Goal: Information Seeking & Learning: Learn about a topic

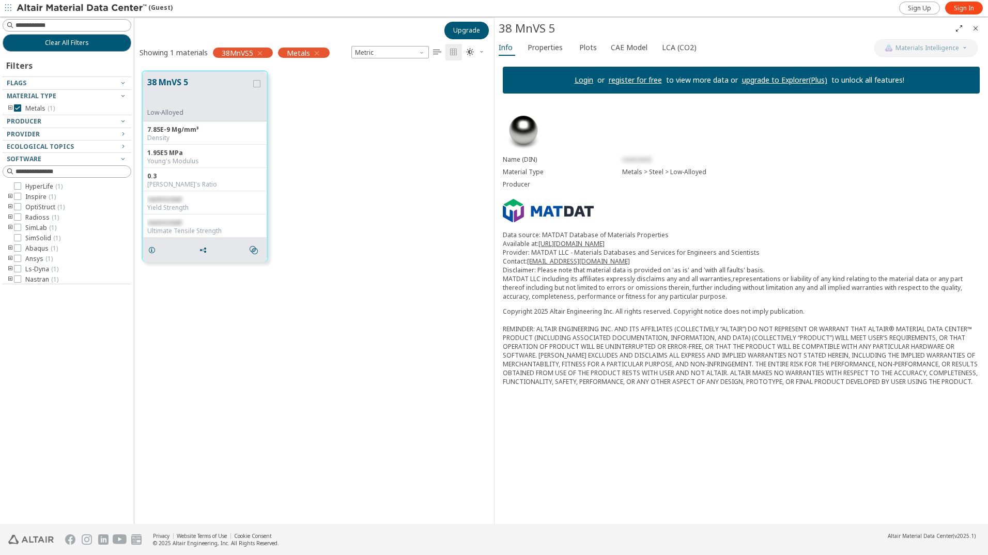
scroll to position [8, 8]
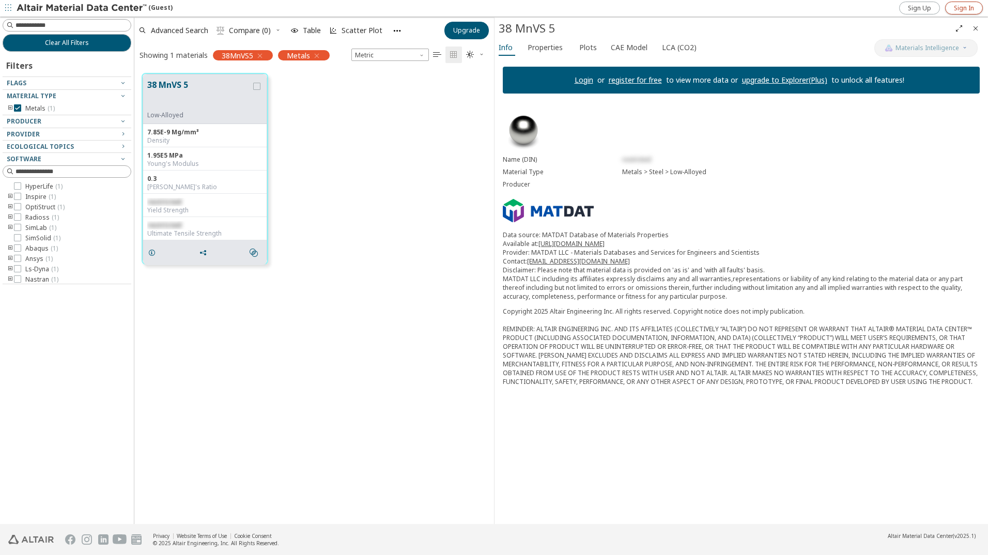
click at [963, 5] on span "Sign In" at bounding box center [964, 8] width 20 height 8
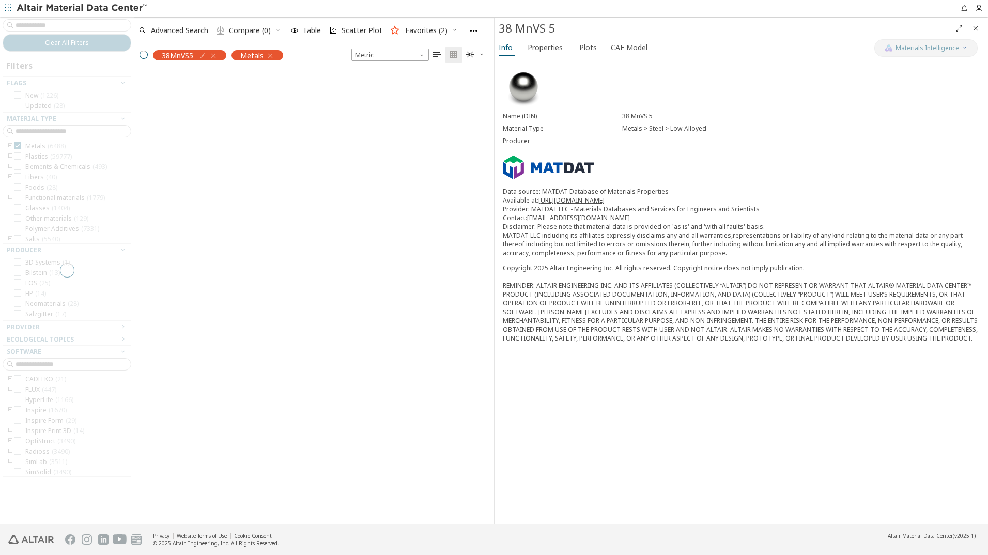
scroll to position [434, 352]
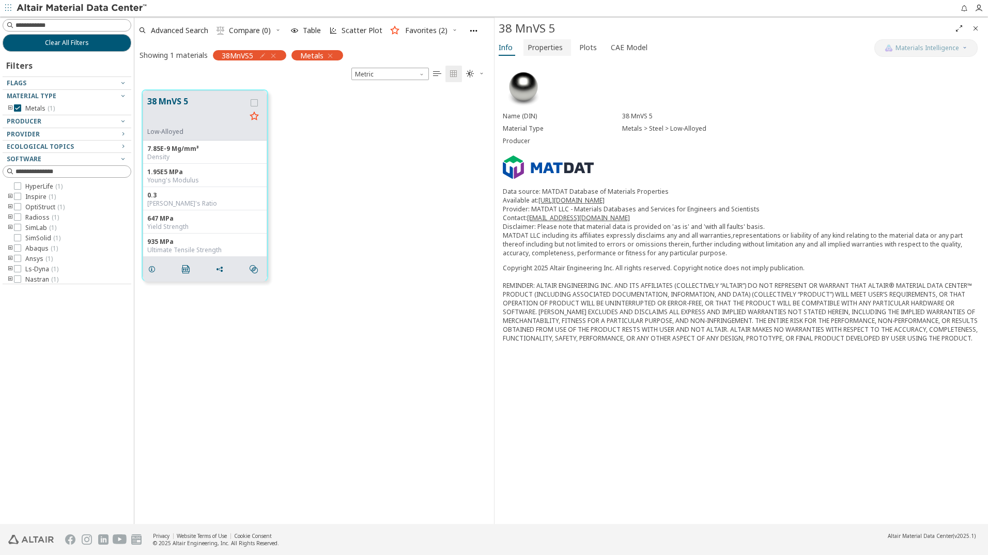
click at [545, 52] on span "Properties" at bounding box center [545, 47] width 35 height 17
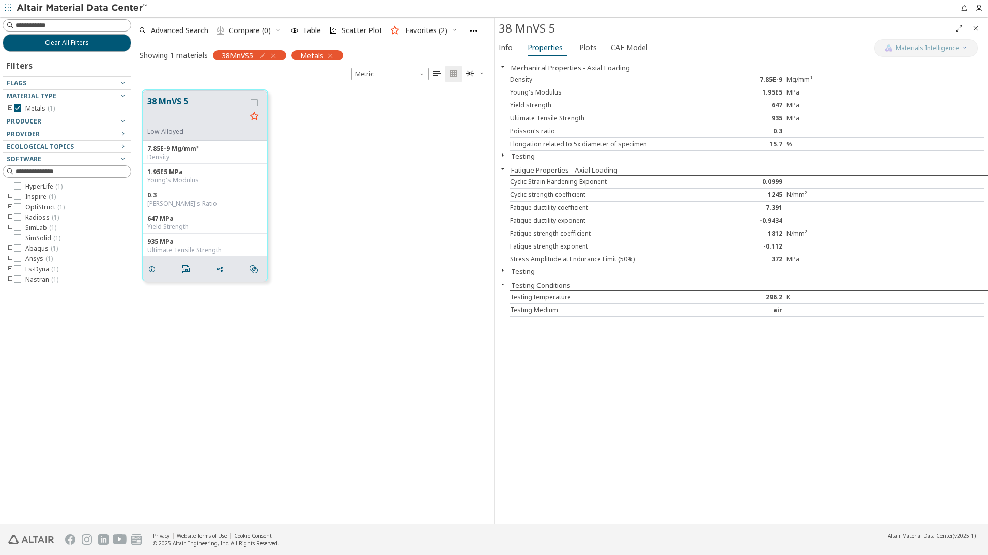
click at [747, 429] on div "Mechanical Properties - Axial Loading Density 7.85E-9 Mg/mm³ Young's Modulus 1.…" at bounding box center [742, 291] width 494 height 466
click at [641, 423] on div "Mechanical Properties - Axial Loading Density 7.85E-9 Mg/mm³ Young's Modulus 1.…" at bounding box center [742, 291] width 494 height 466
click at [583, 49] on span "Plots" at bounding box center [588, 47] width 18 height 17
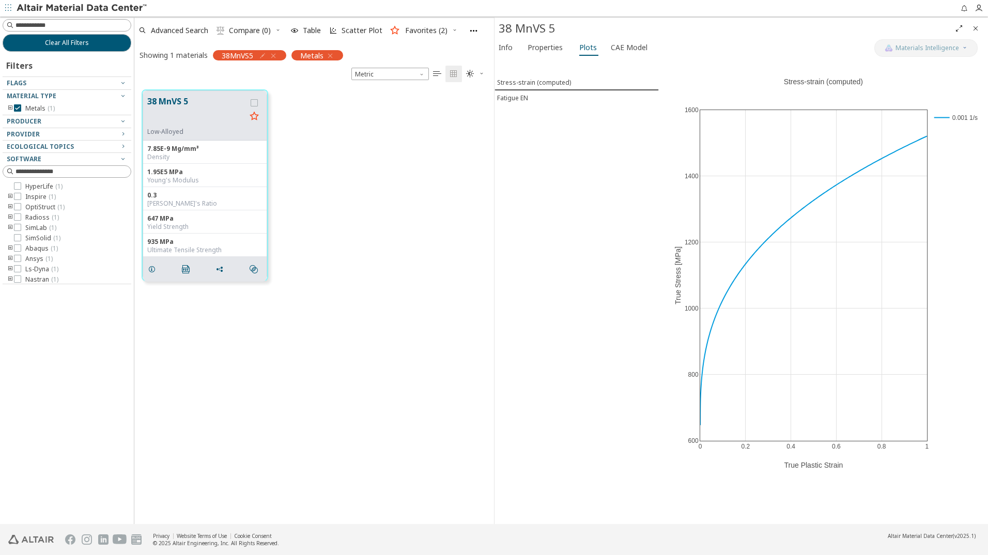
click at [566, 185] on div "Stress-strain (computed) Fatigue EN" at bounding box center [577, 291] width 164 height 466
click at [278, 56] on icon "button" at bounding box center [273, 56] width 8 height 8
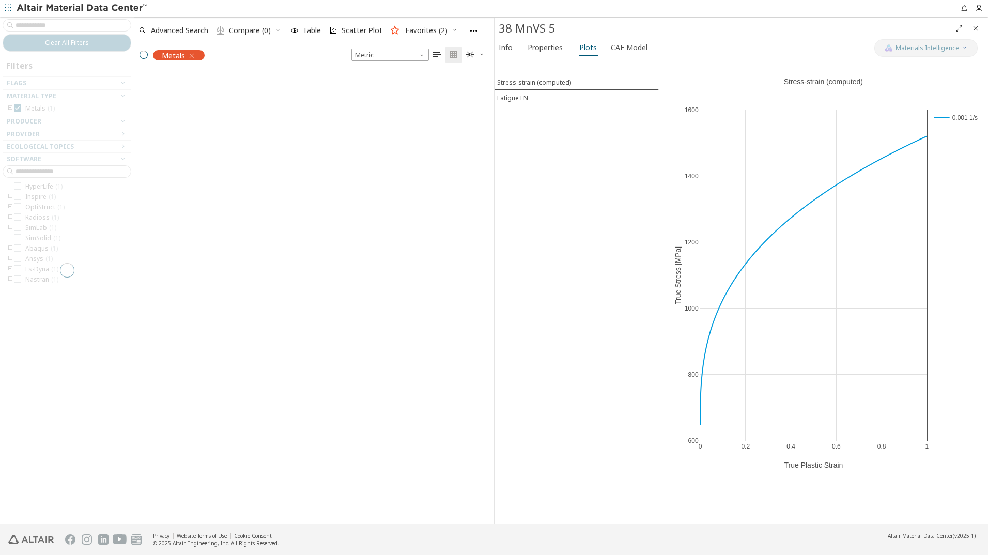
scroll to position [451, 352]
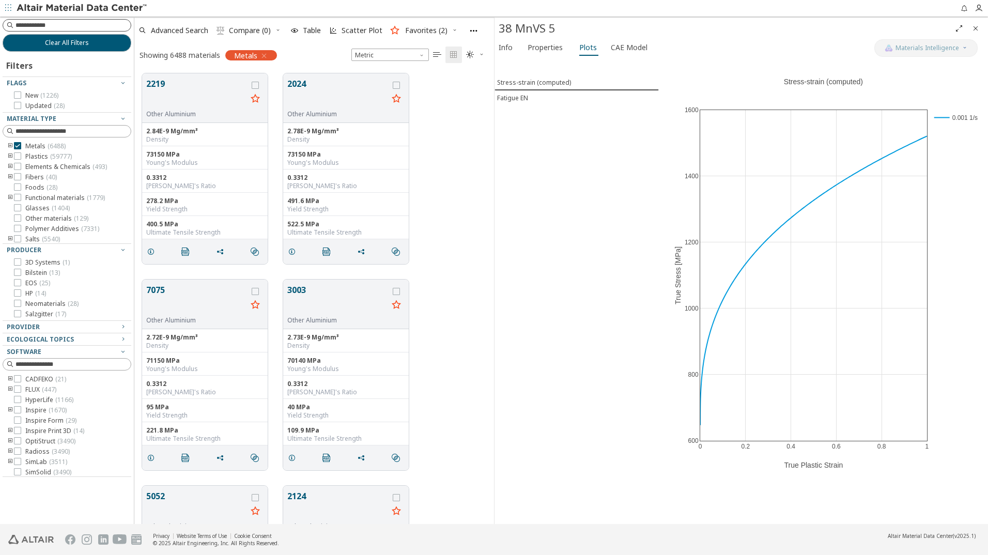
click at [29, 24] on input at bounding box center [73, 25] width 115 height 10
type input "****"
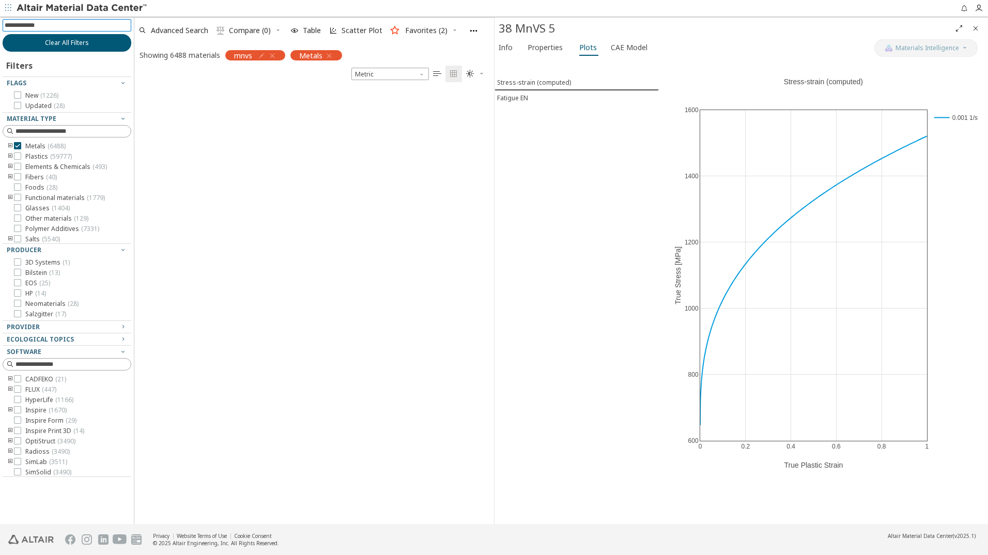
scroll to position [8, 8]
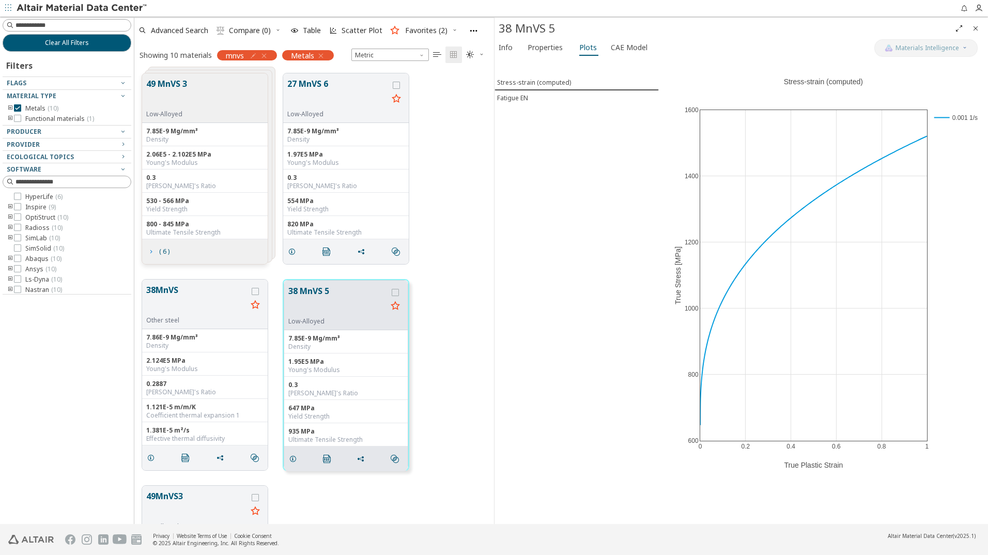
click at [150, 253] on icon "grid" at bounding box center [151, 252] width 8 height 8
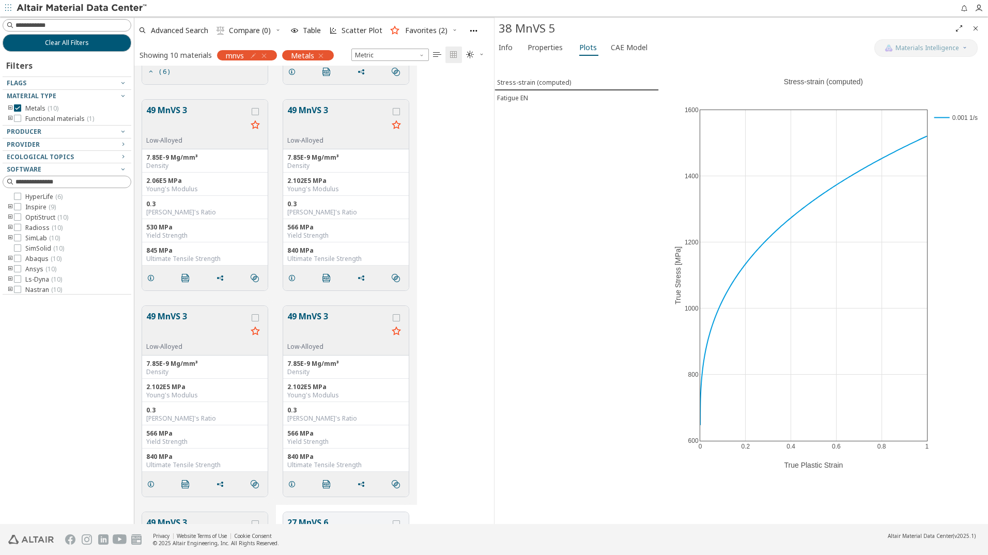
scroll to position [0, 0]
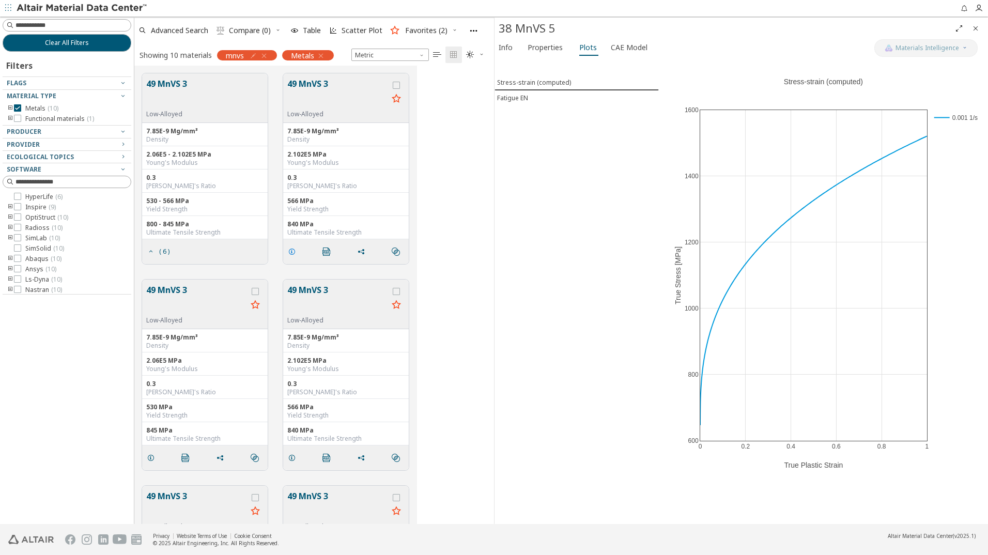
click at [291, 251] on icon "grid" at bounding box center [292, 252] width 8 height 8
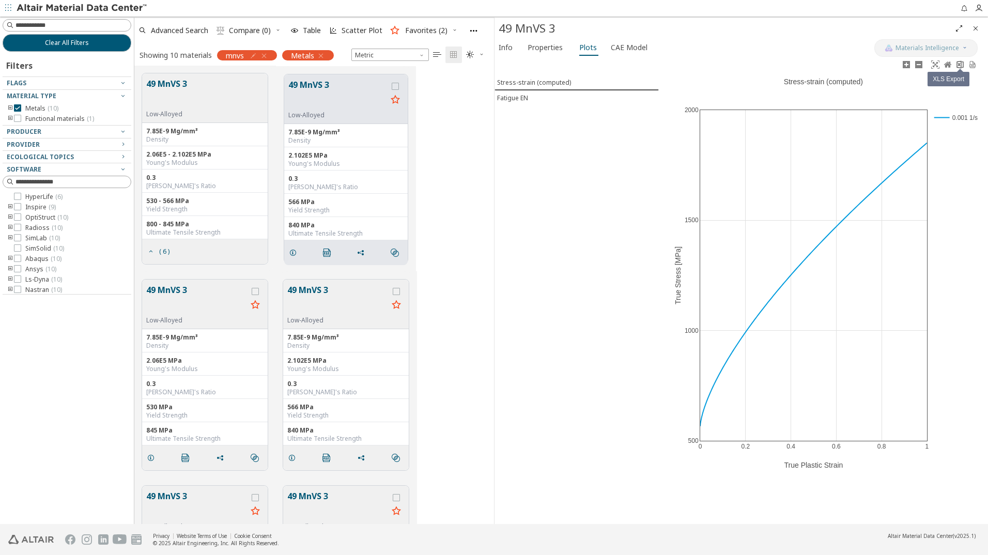
click at [960, 65] on icon at bounding box center [960, 64] width 8 height 8
click at [545, 49] on span "Properties" at bounding box center [545, 47] width 35 height 17
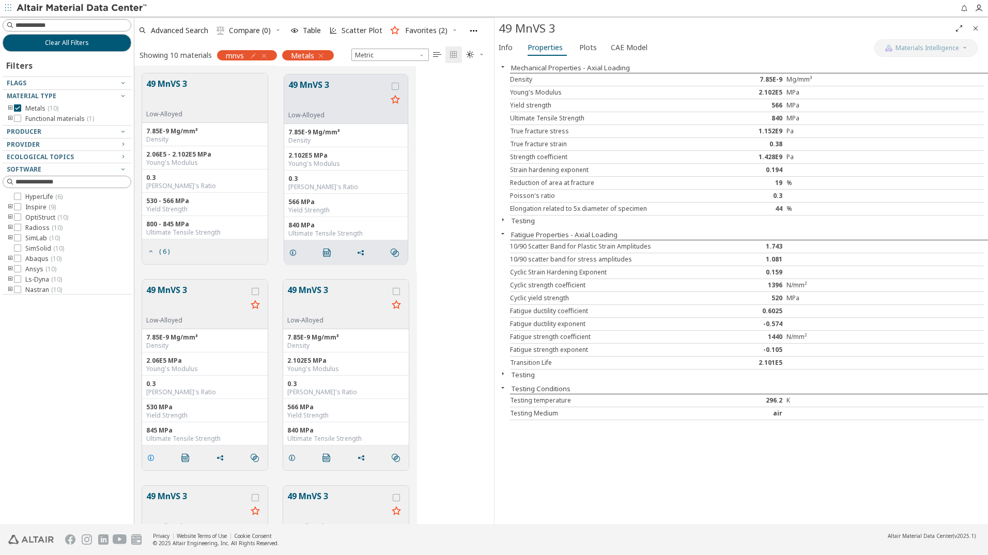
click at [152, 459] on icon "grid" at bounding box center [151, 458] width 8 height 8
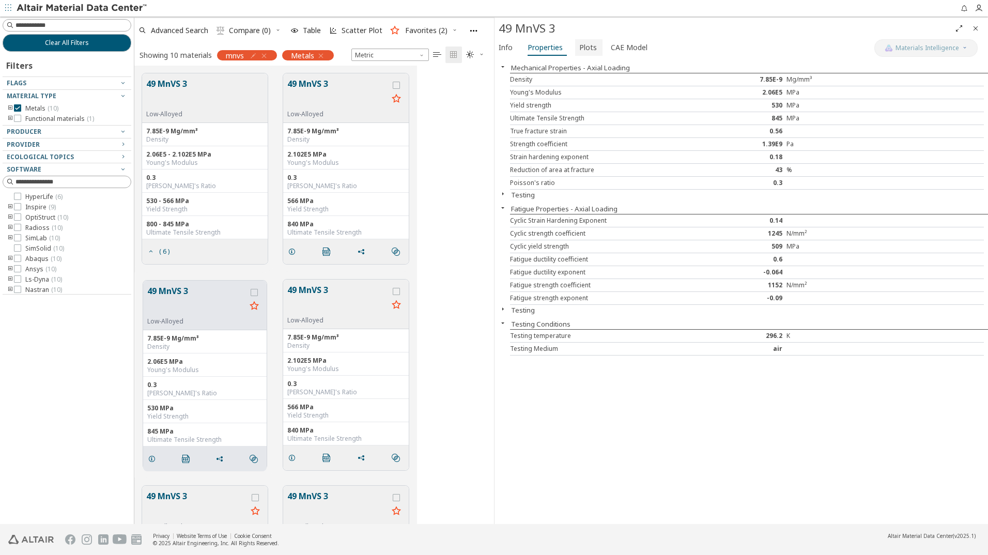
click at [584, 48] on span "Plots" at bounding box center [588, 47] width 18 height 17
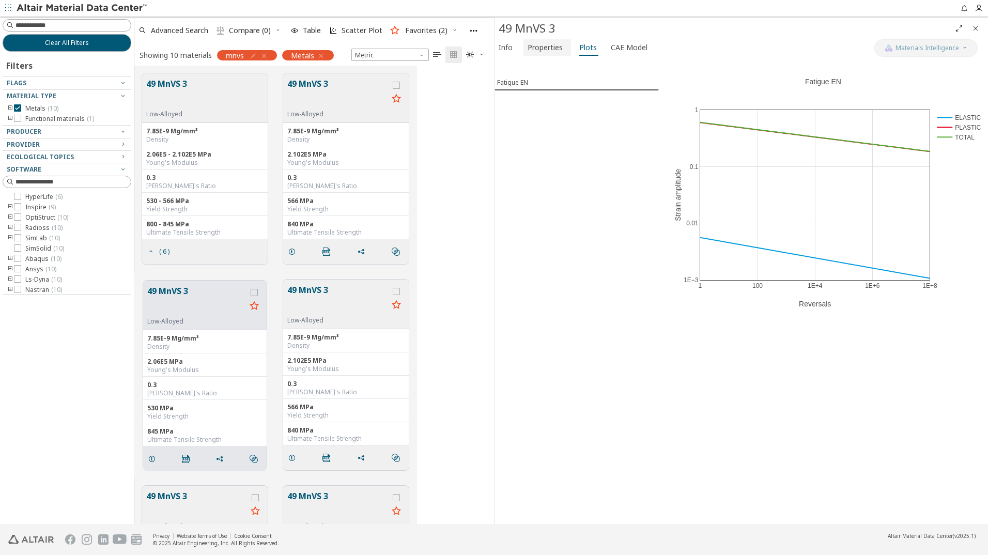
click at [545, 47] on span "Properties" at bounding box center [545, 47] width 35 height 17
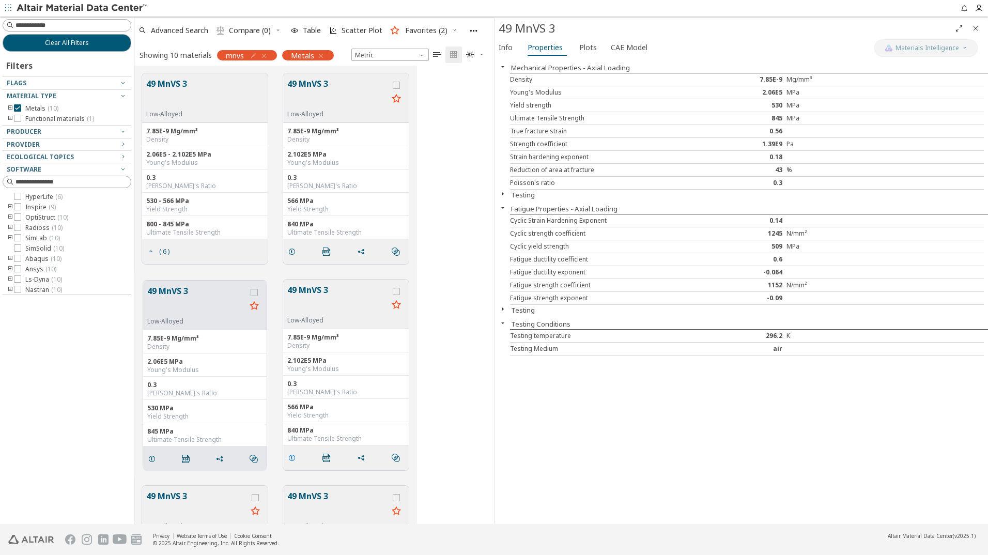
click at [293, 457] on icon "grid" at bounding box center [292, 458] width 8 height 8
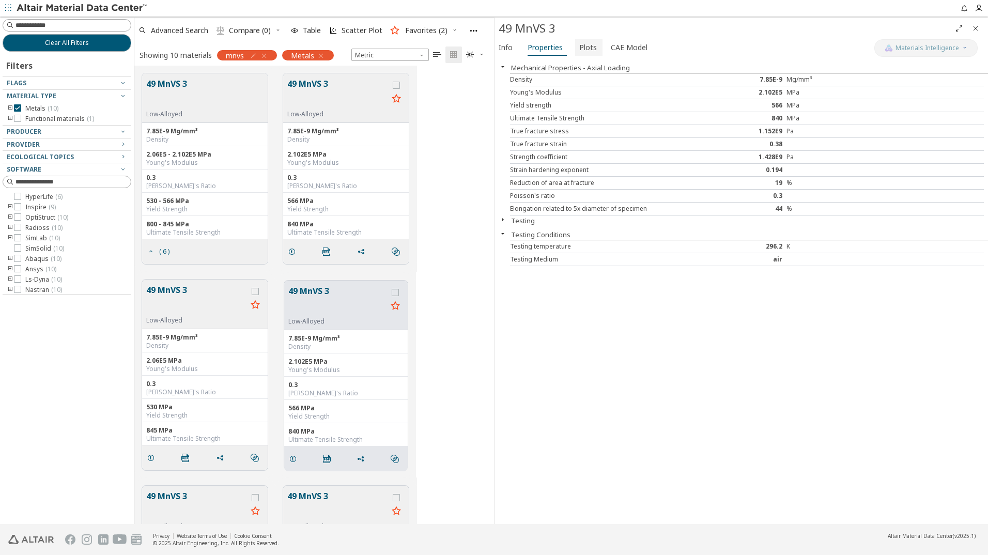
click at [590, 51] on span "Plots" at bounding box center [588, 47] width 18 height 17
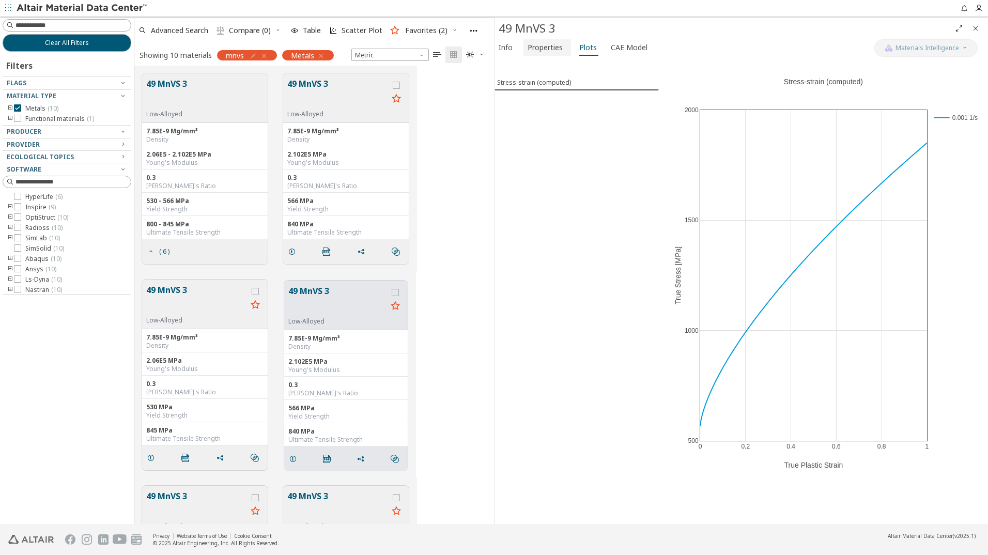
click at [551, 48] on span "Properties" at bounding box center [545, 47] width 35 height 17
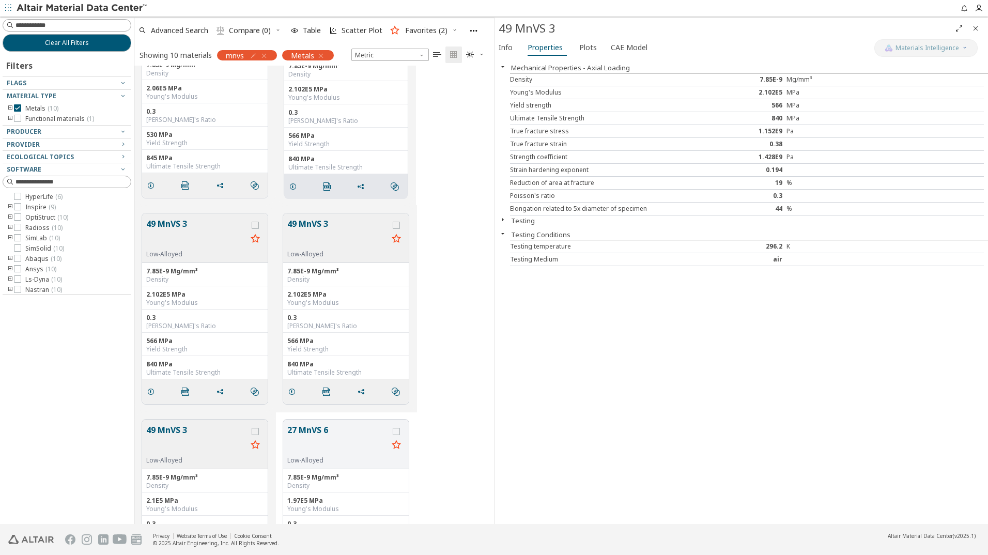
scroll to position [288, 0]
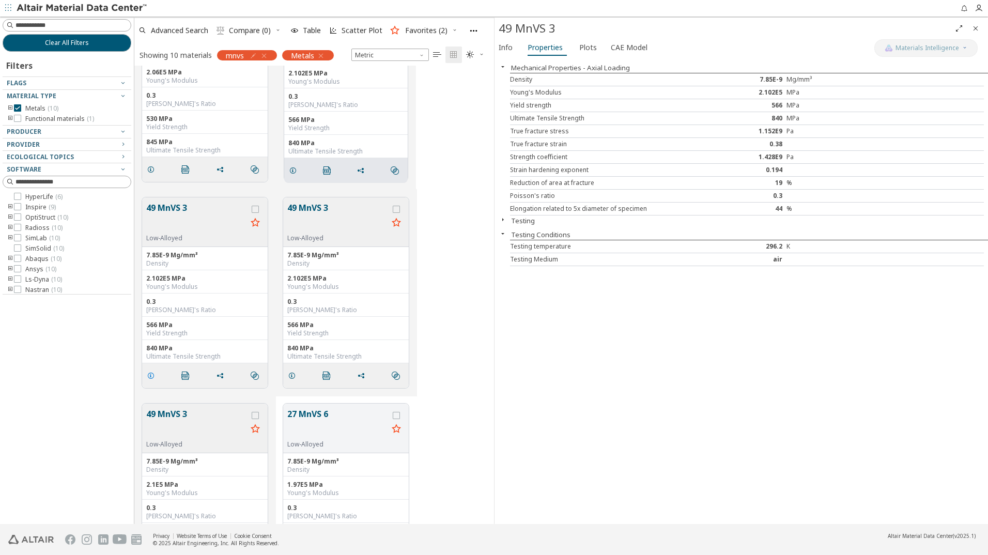
click at [151, 375] on icon "grid" at bounding box center [151, 376] width 8 height 8
click at [583, 47] on span "Plots" at bounding box center [588, 47] width 18 height 17
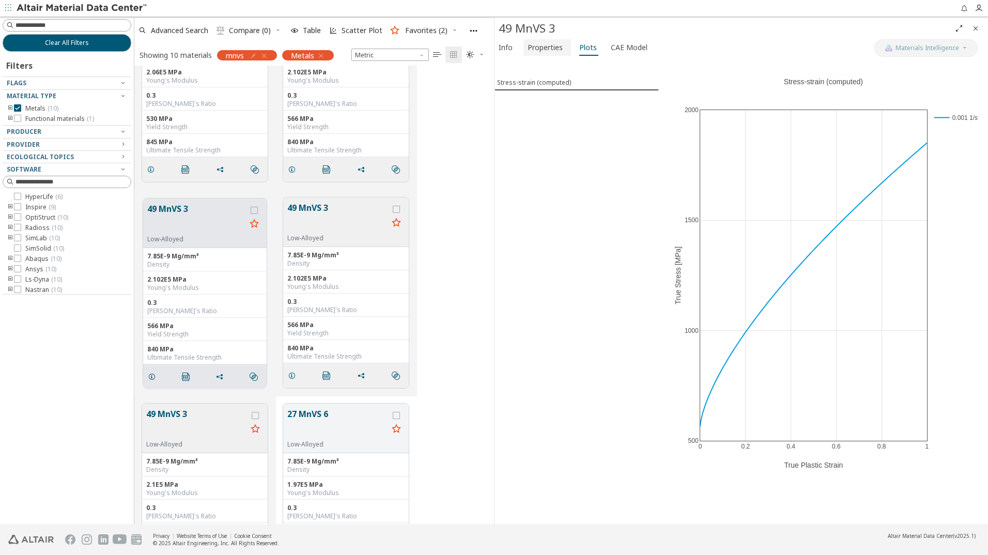
click at [546, 48] on span "Properties" at bounding box center [545, 47] width 35 height 17
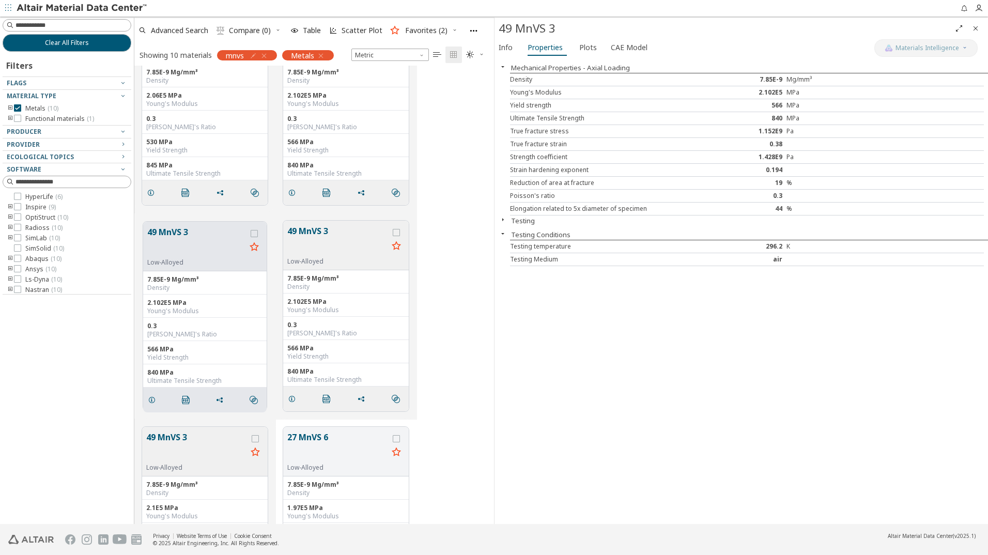
scroll to position [276, 0]
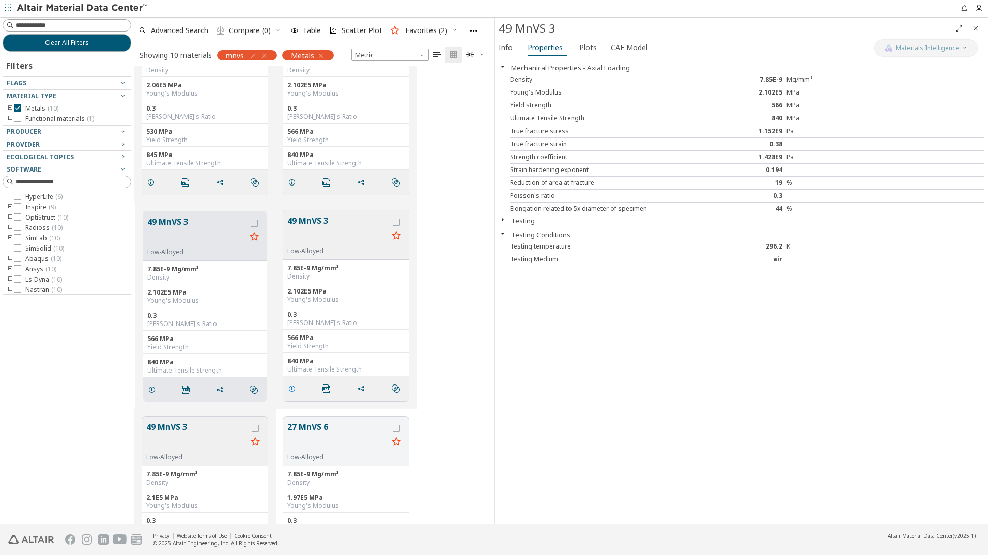
click at [294, 388] on icon "grid" at bounding box center [292, 389] width 8 height 8
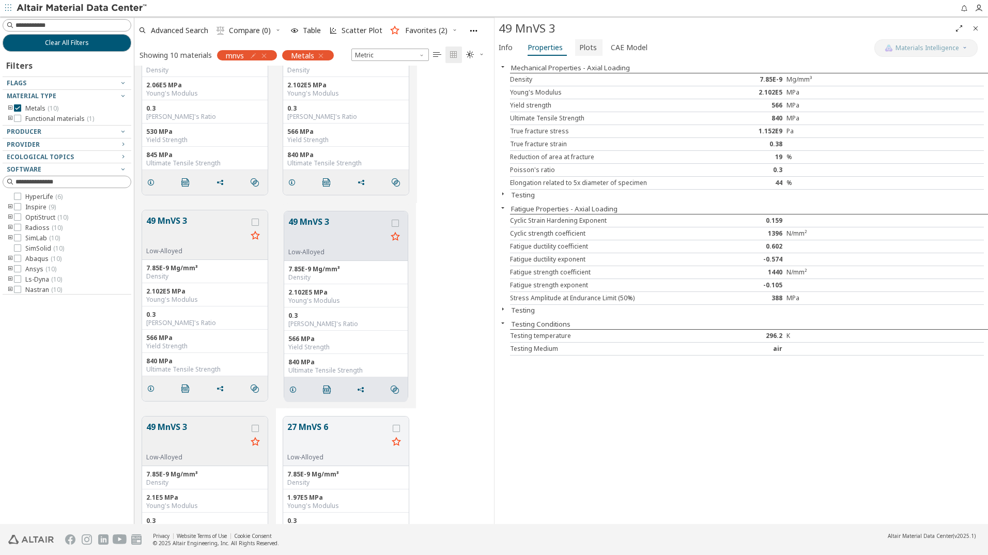
click at [587, 50] on span "Plots" at bounding box center [588, 47] width 18 height 17
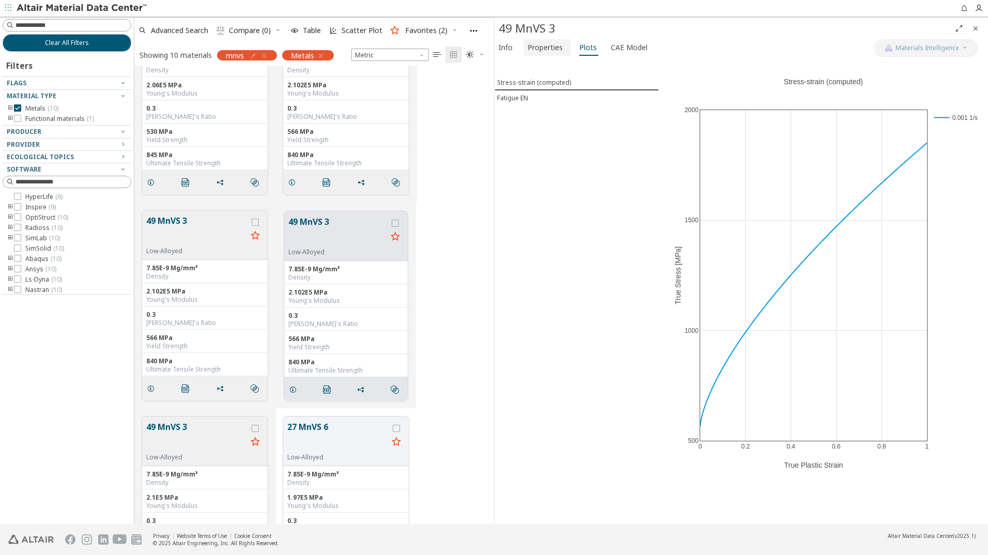
click at [531, 50] on span "Properties" at bounding box center [545, 47] width 35 height 17
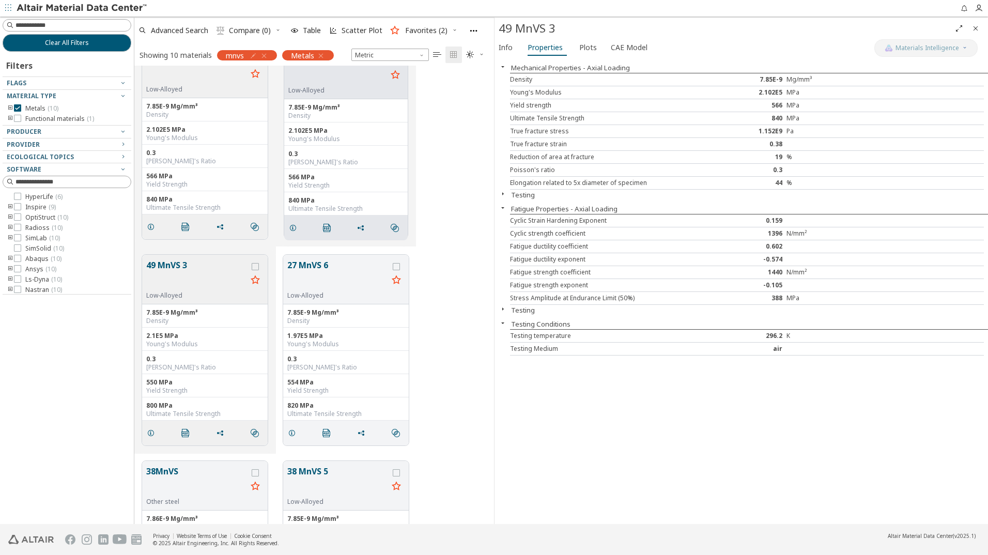
scroll to position [455, 0]
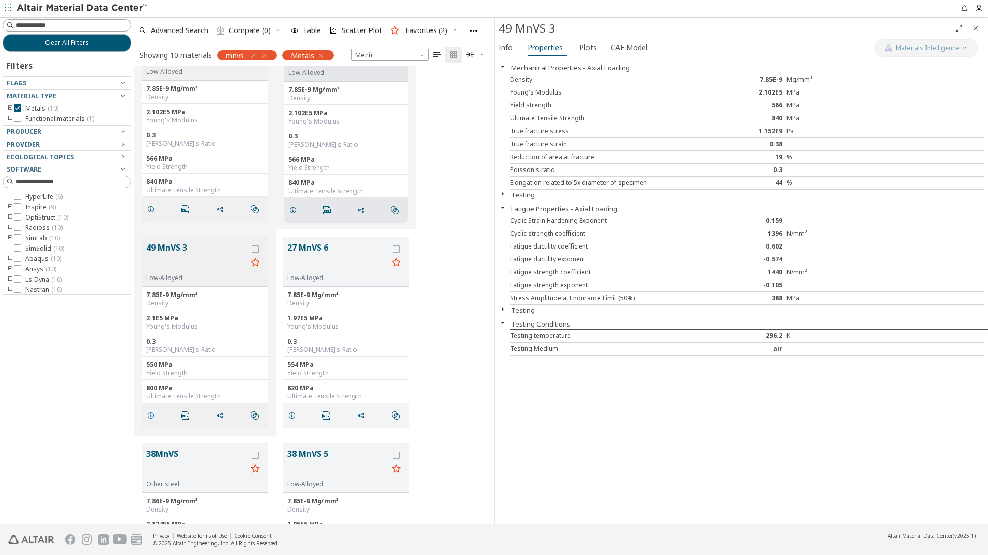
click at [151, 416] on icon "grid" at bounding box center [151, 415] width 8 height 8
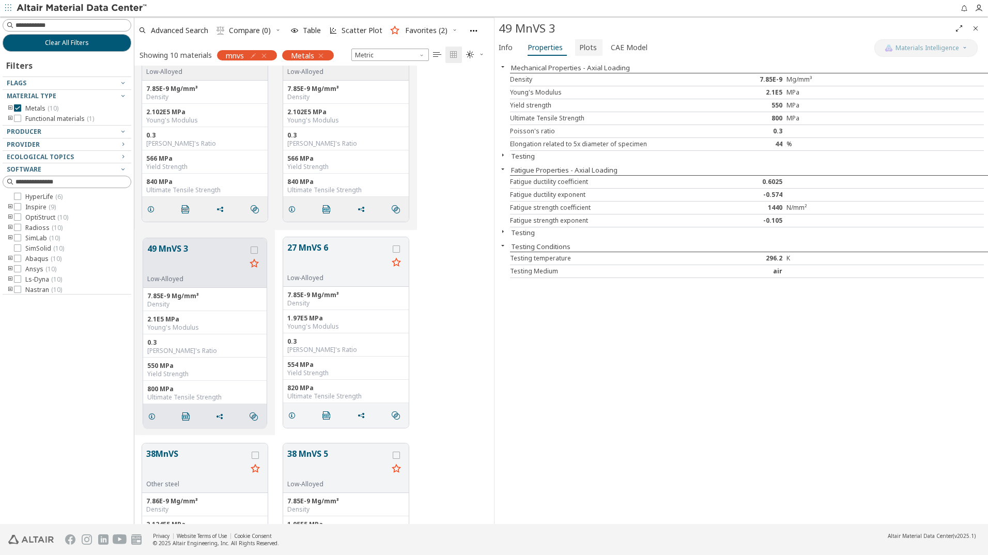
click at [590, 48] on span "Plots" at bounding box center [588, 47] width 18 height 17
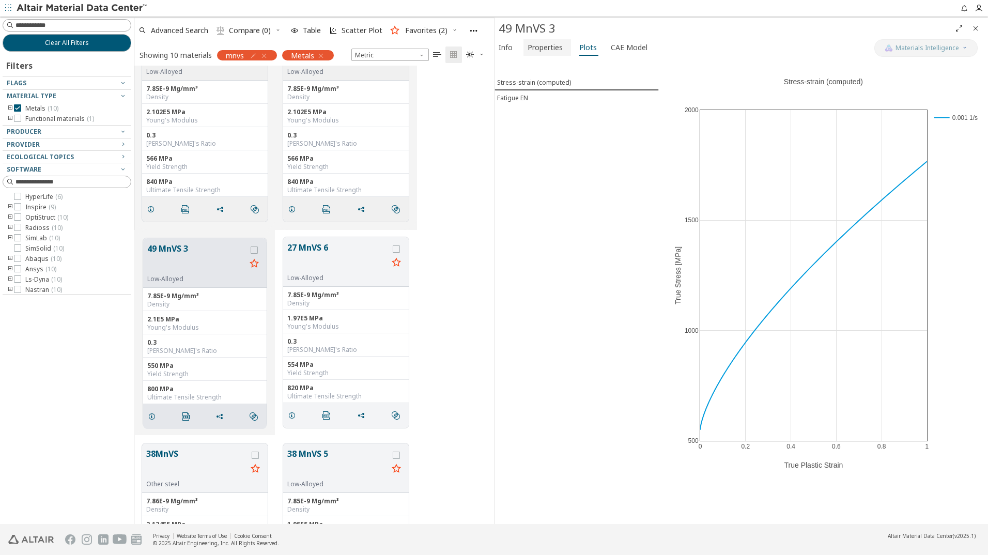
click at [544, 47] on span "Properties" at bounding box center [545, 47] width 35 height 17
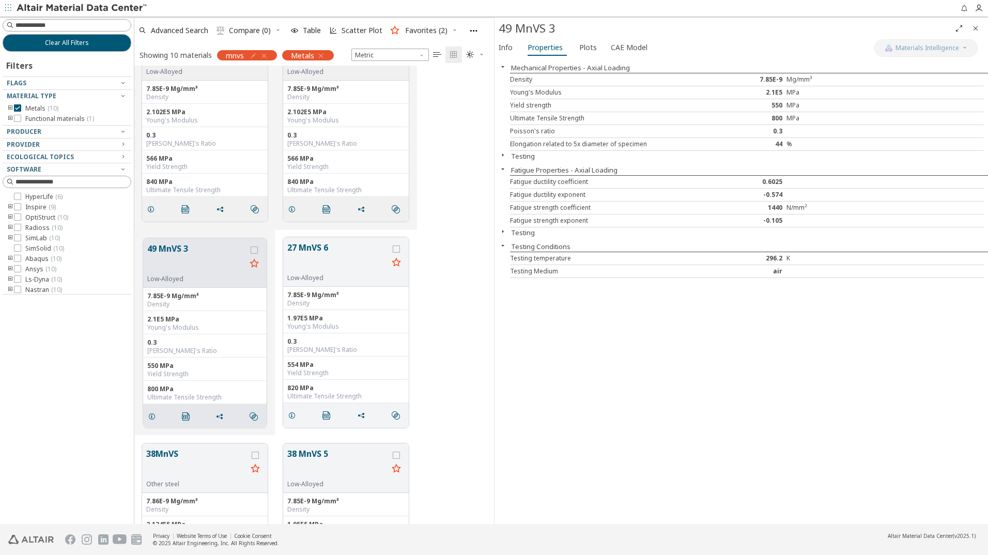
click at [614, 344] on div "Mechanical Properties - Axial Loading Density 7.85E-9 Mg/mm³ Young's Modulus 2.…" at bounding box center [742, 291] width 494 height 466
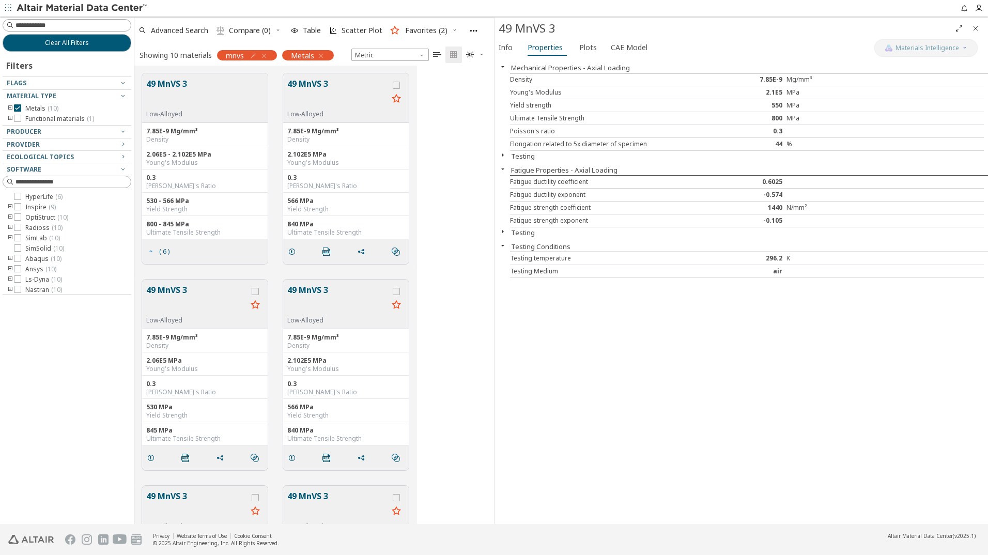
click at [150, 250] on icon "grid" at bounding box center [151, 252] width 8 height 8
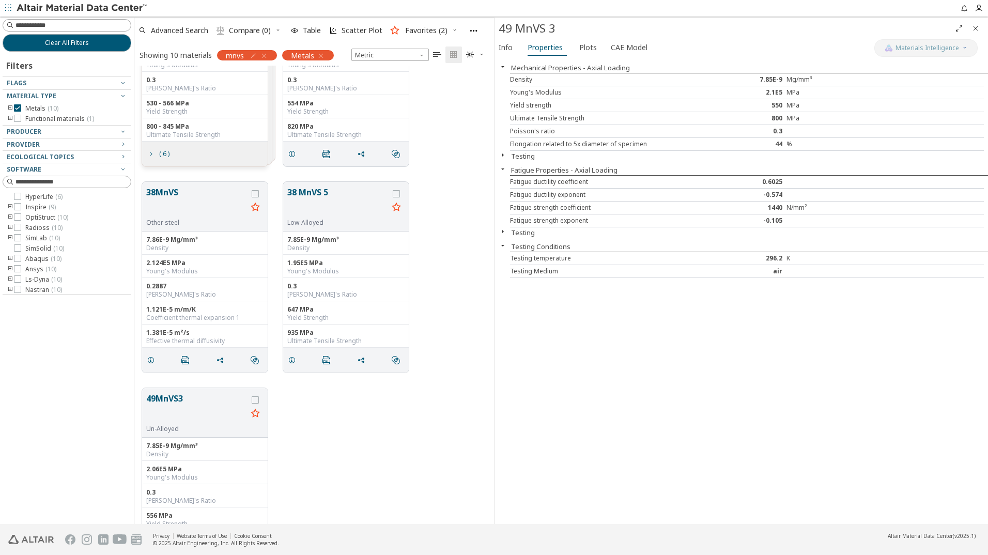
scroll to position [103, 0]
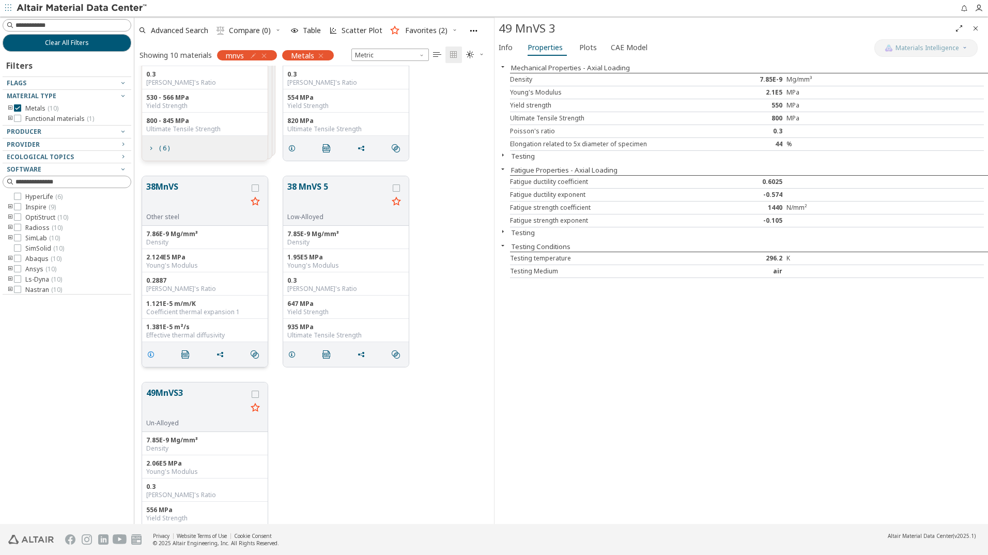
click at [149, 356] on icon "grid" at bounding box center [151, 354] width 8 height 8
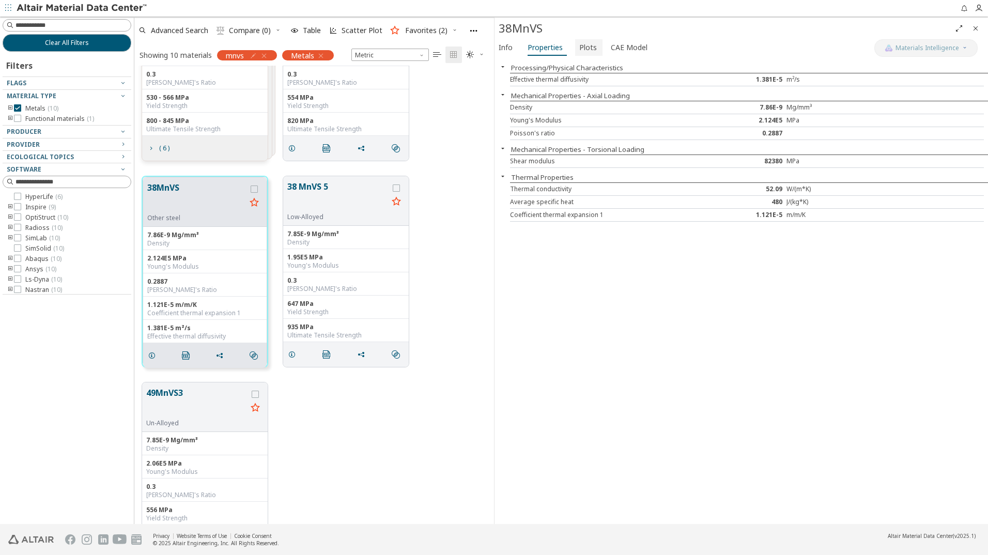
click at [585, 47] on span "Plots" at bounding box center [588, 47] width 18 height 17
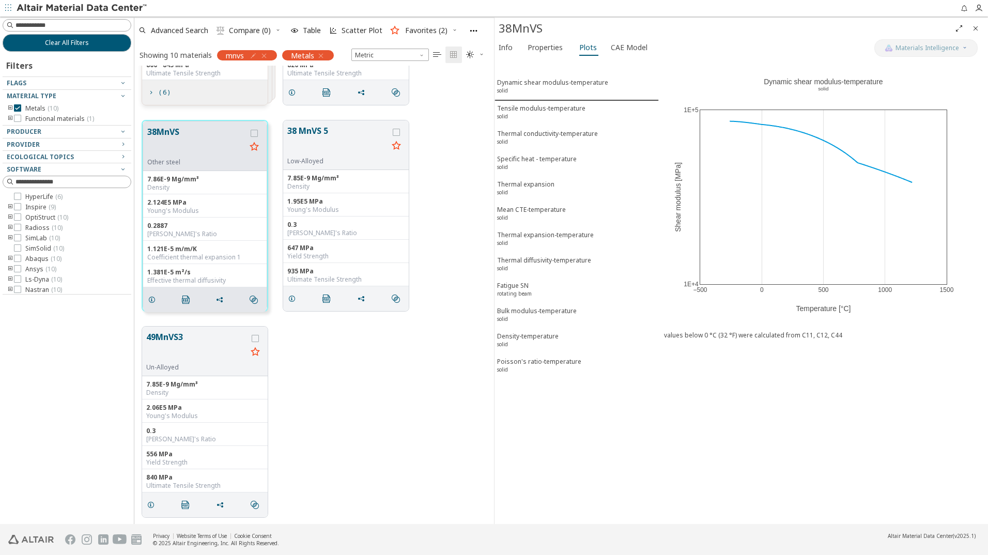
scroll to position [160, 0]
click at [152, 506] on icon "grid" at bounding box center [151, 504] width 8 height 8
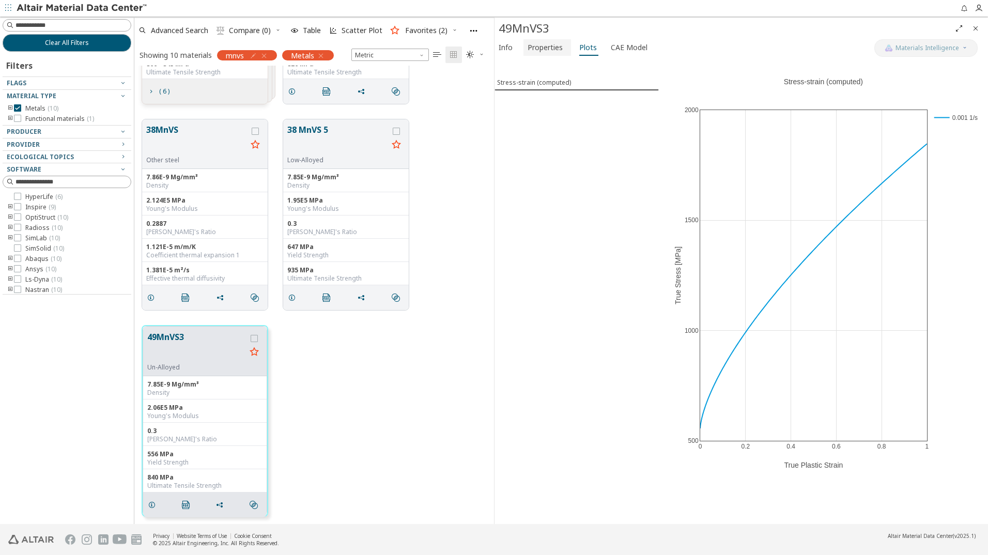
click at [548, 49] on span "Properties" at bounding box center [545, 47] width 35 height 17
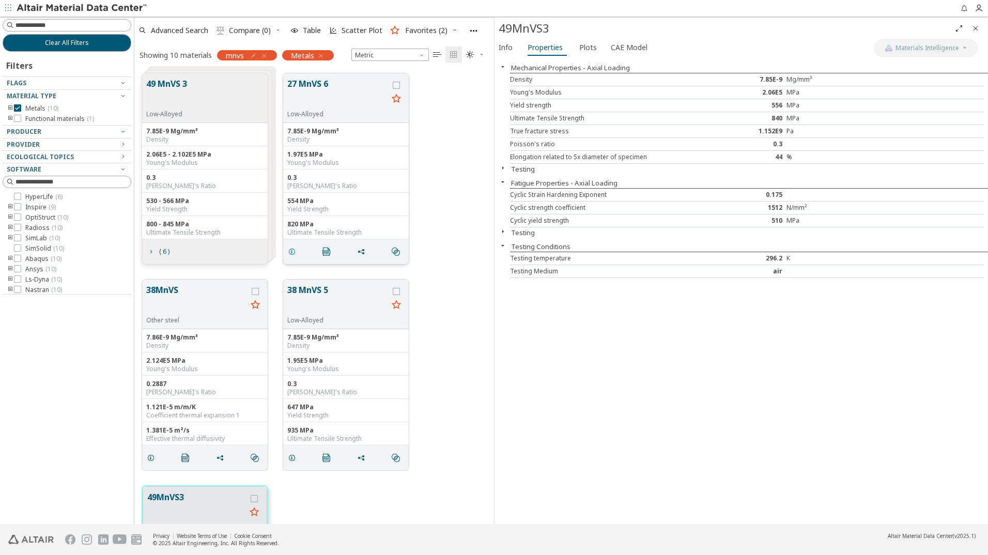
click at [292, 252] on icon "grid" at bounding box center [292, 252] width 8 height 8
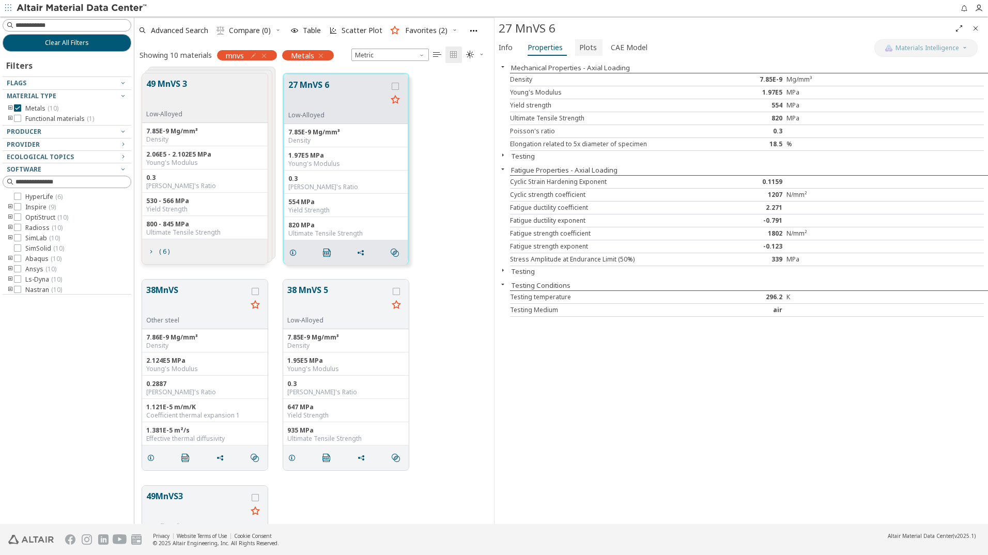
click at [592, 45] on span "Plots" at bounding box center [588, 47] width 18 height 17
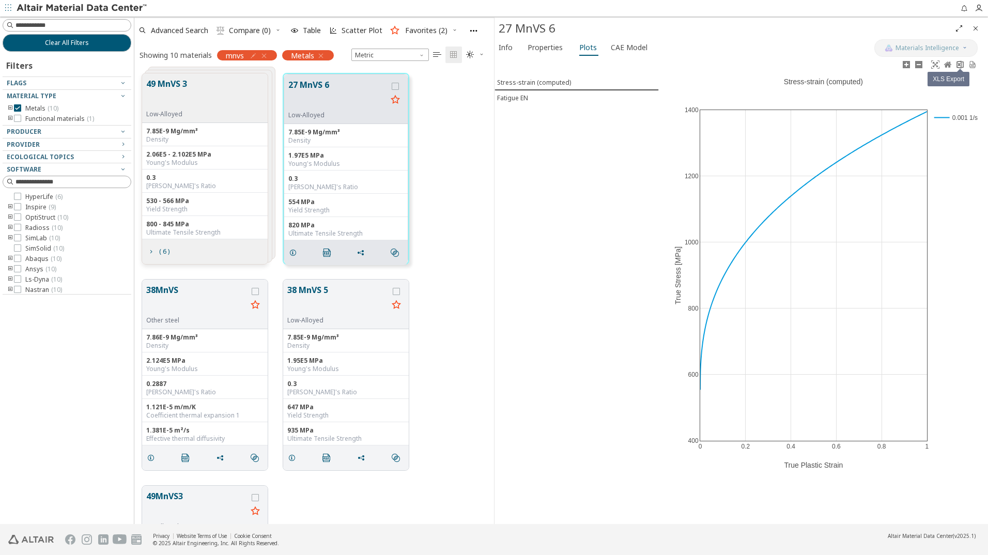
click at [959, 66] on icon at bounding box center [960, 64] width 7 height 8
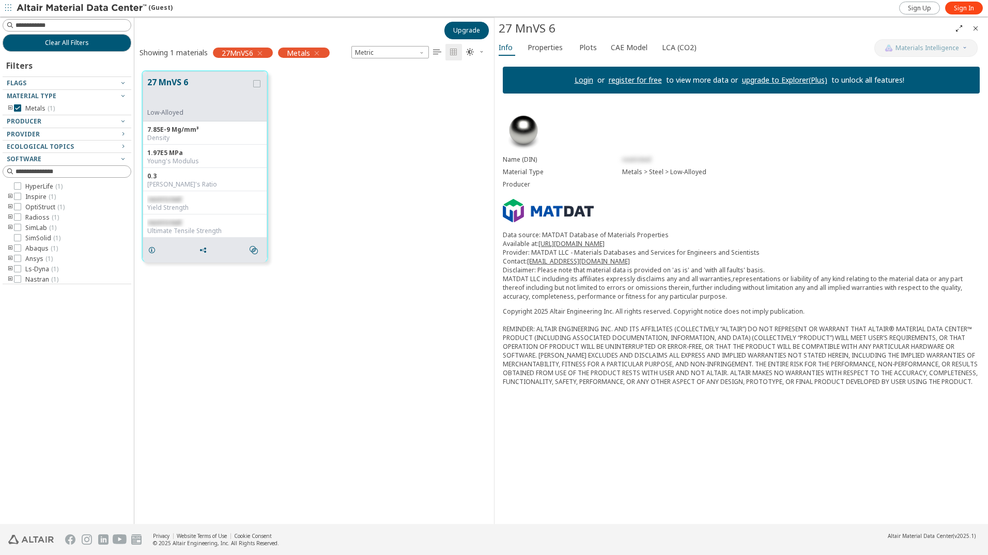
scroll to position [8, 8]
